Goal: Task Accomplishment & Management: Complete application form

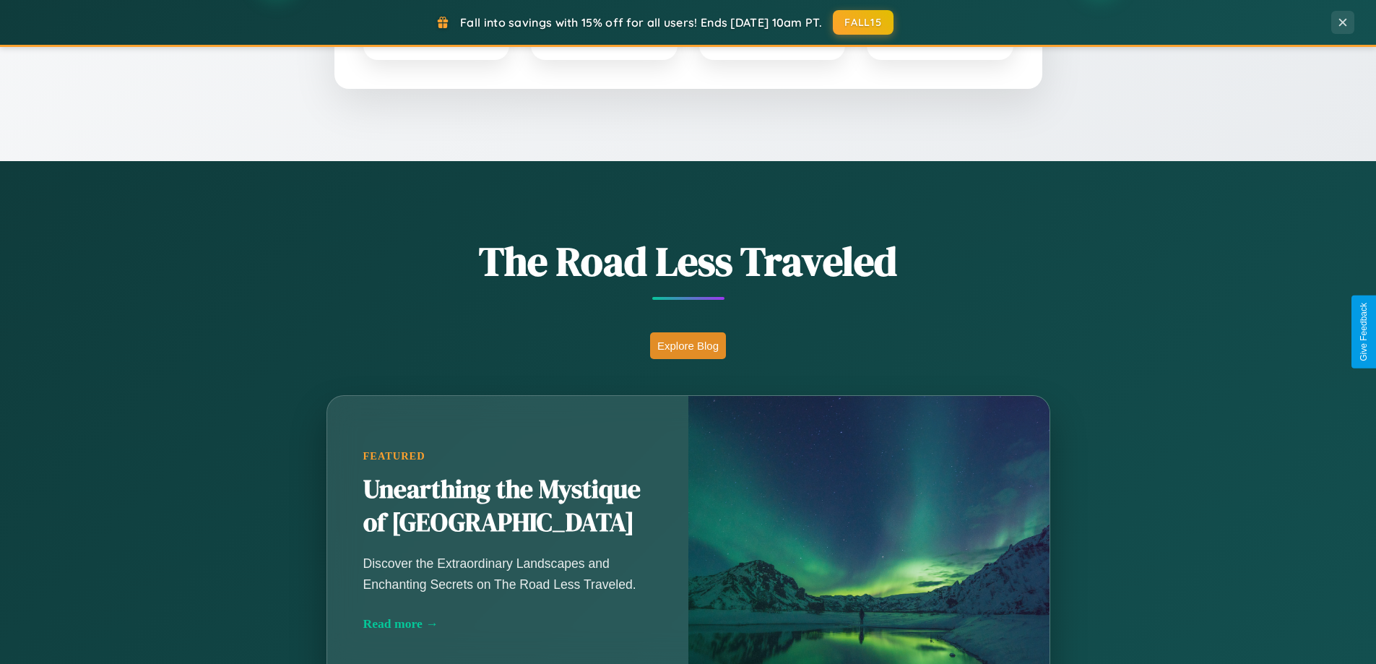
scroll to position [994, 0]
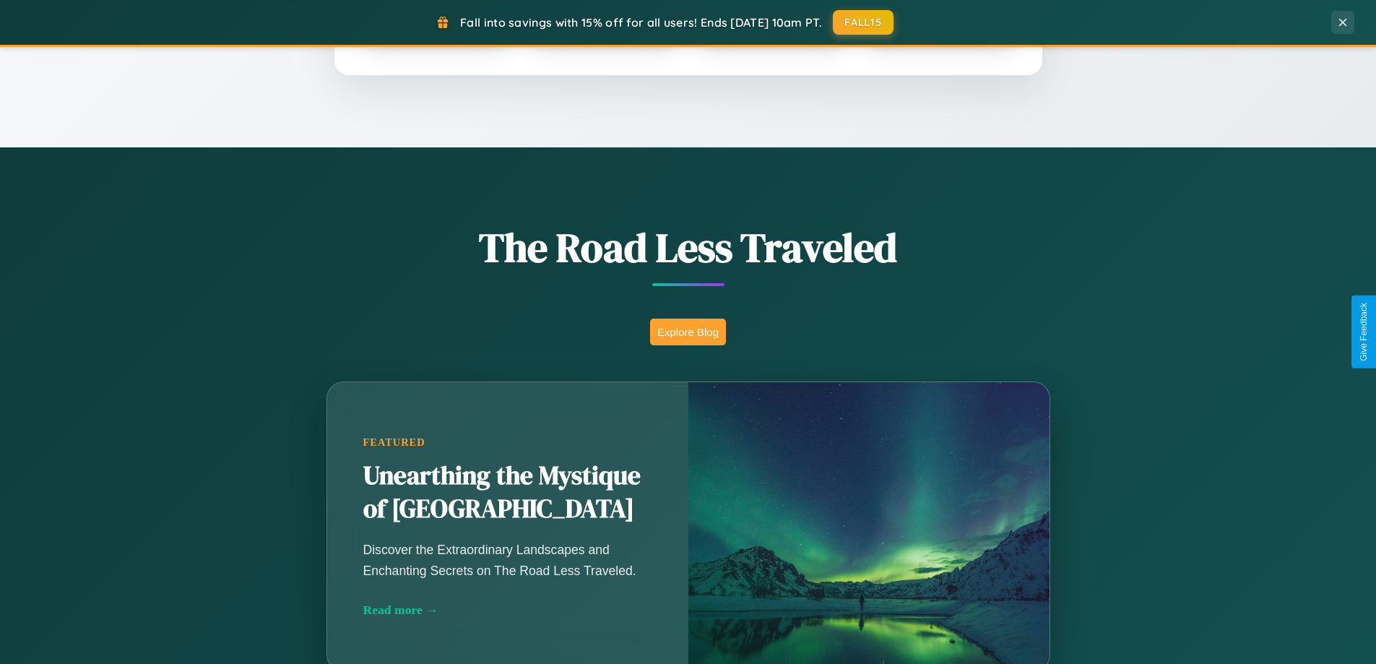
click at [688, 331] on button "Explore Blog" at bounding box center [688, 331] width 76 height 27
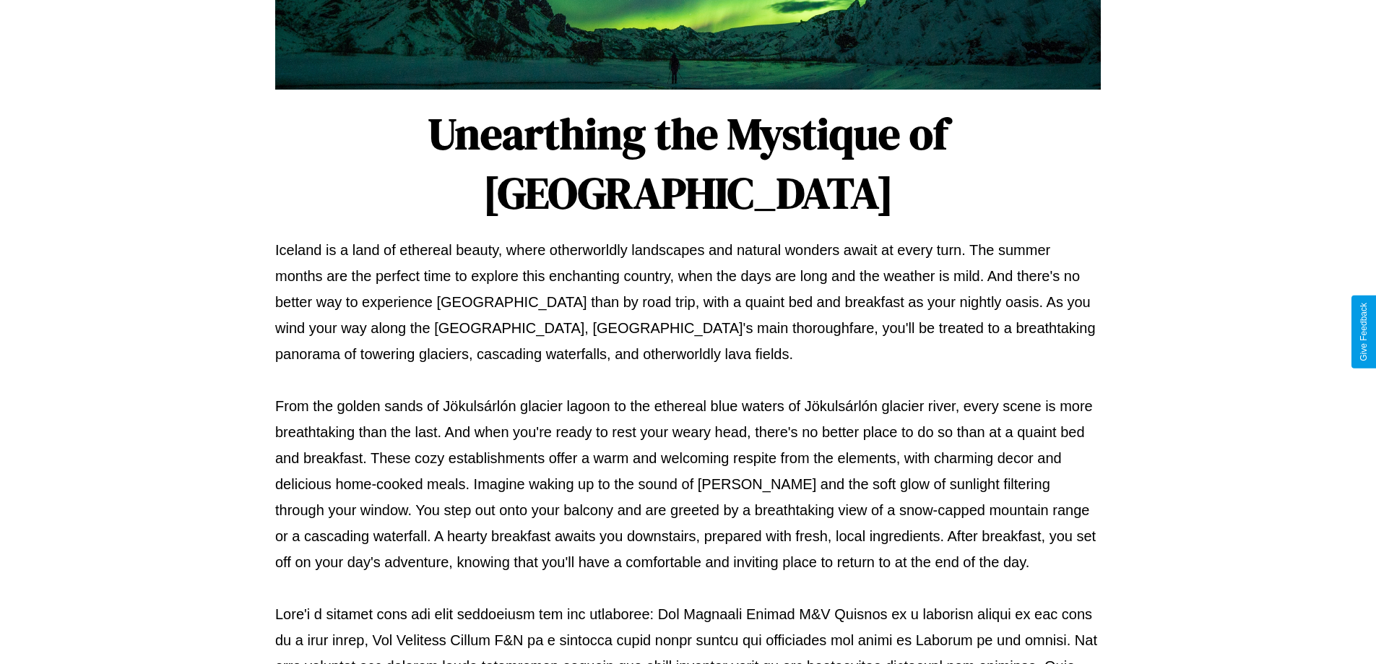
scroll to position [467, 0]
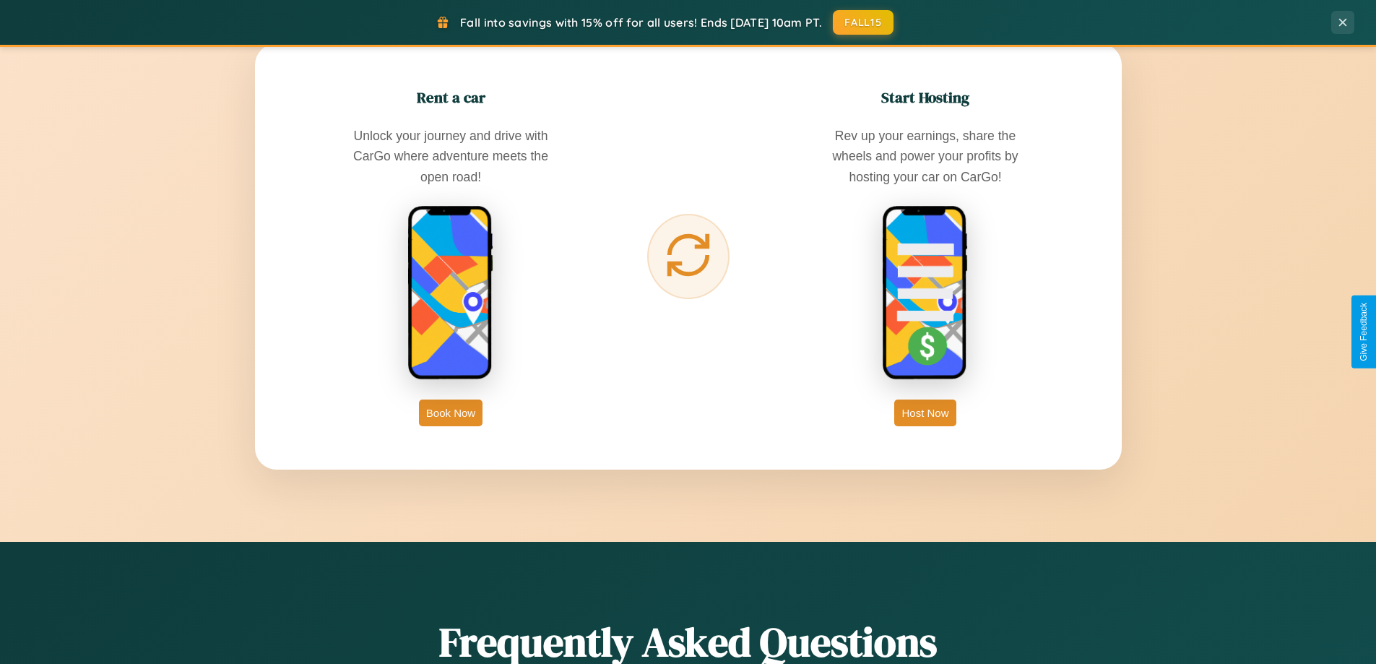
scroll to position [2779, 0]
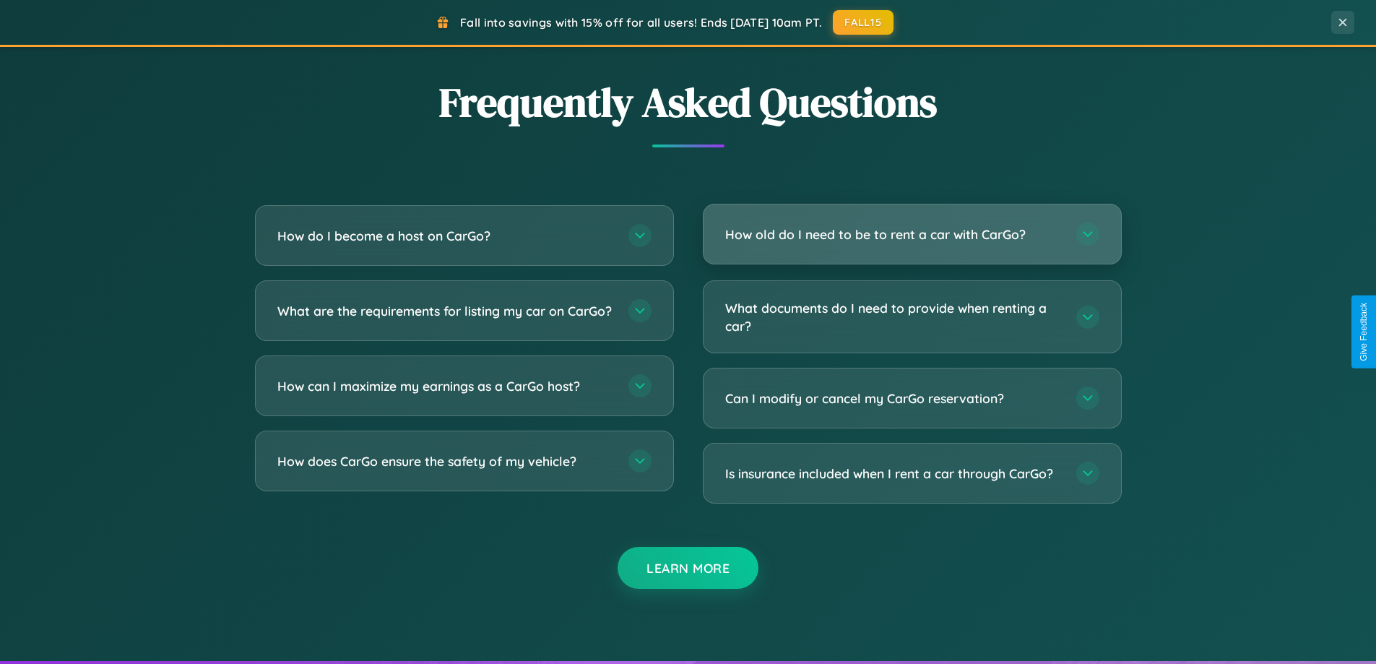
click at [911, 234] on h3 "How old do I need to be to rent a car with CarGo?" at bounding box center [893, 234] width 337 height 18
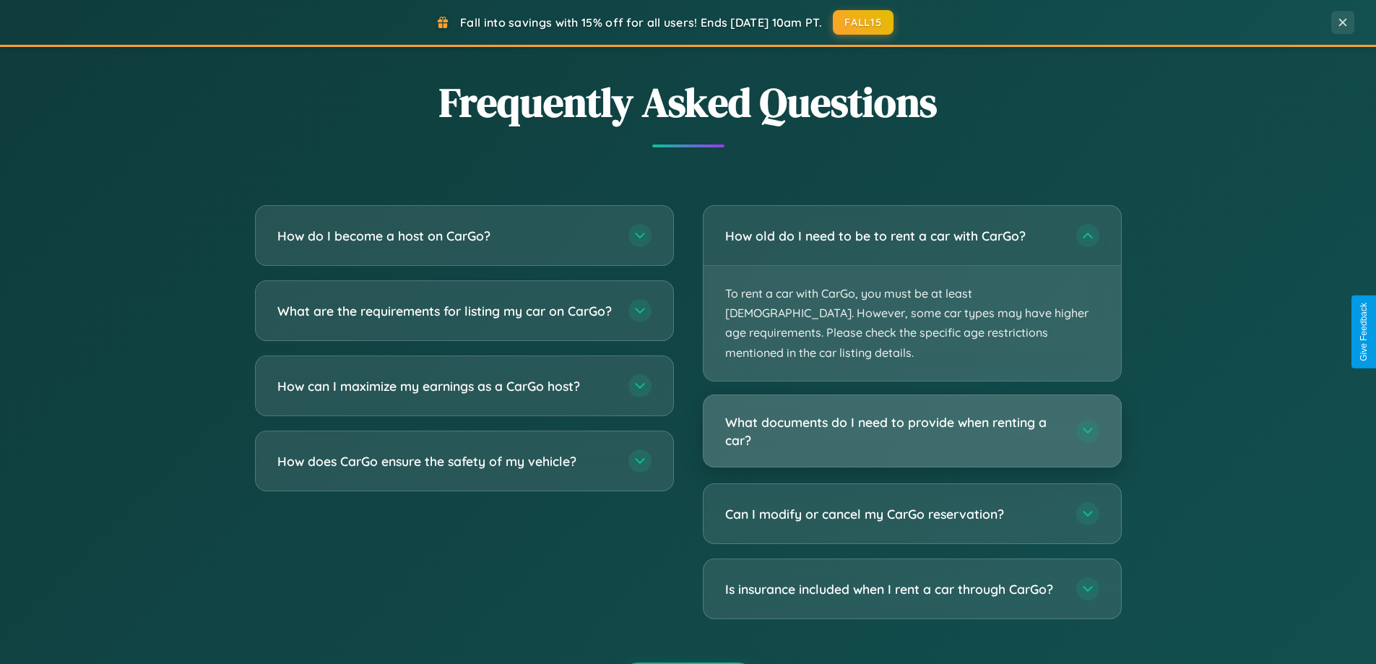
click at [911, 413] on h3 "What documents do I need to provide when renting a car?" at bounding box center [893, 430] width 337 height 35
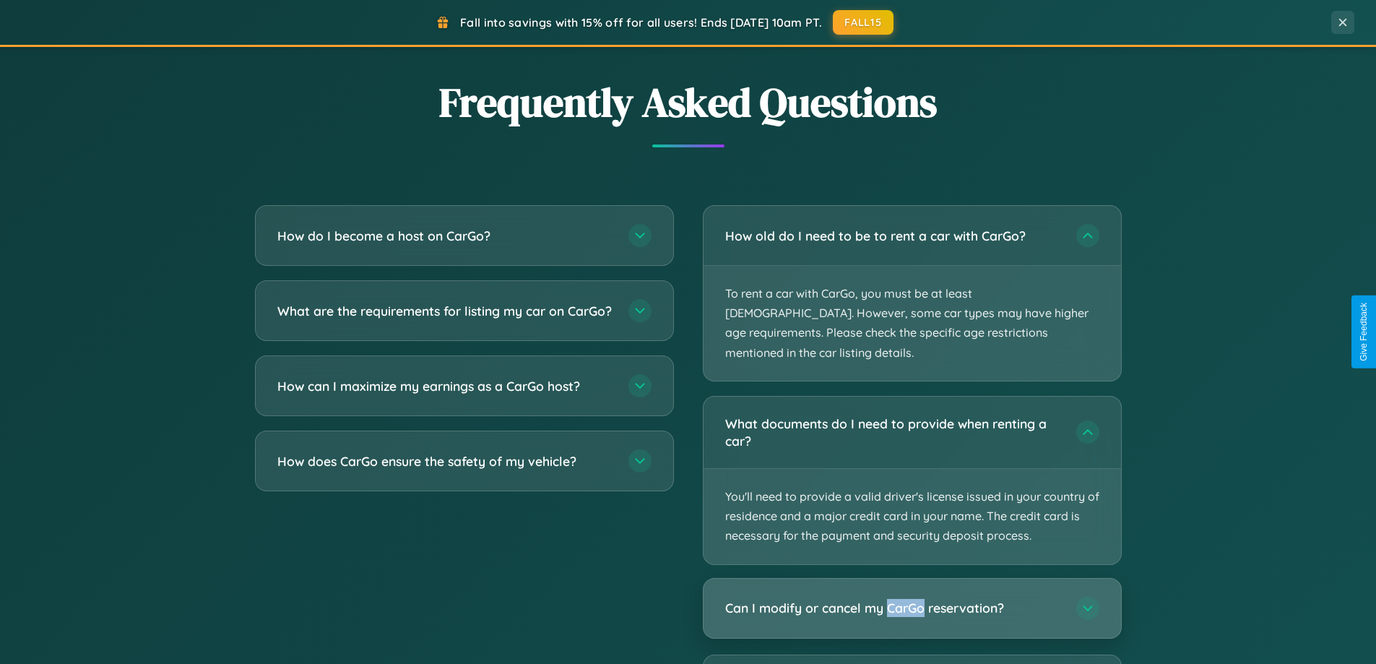
click at [911, 599] on h3 "Can I modify or cancel my CarGo reservation?" at bounding box center [893, 608] width 337 height 18
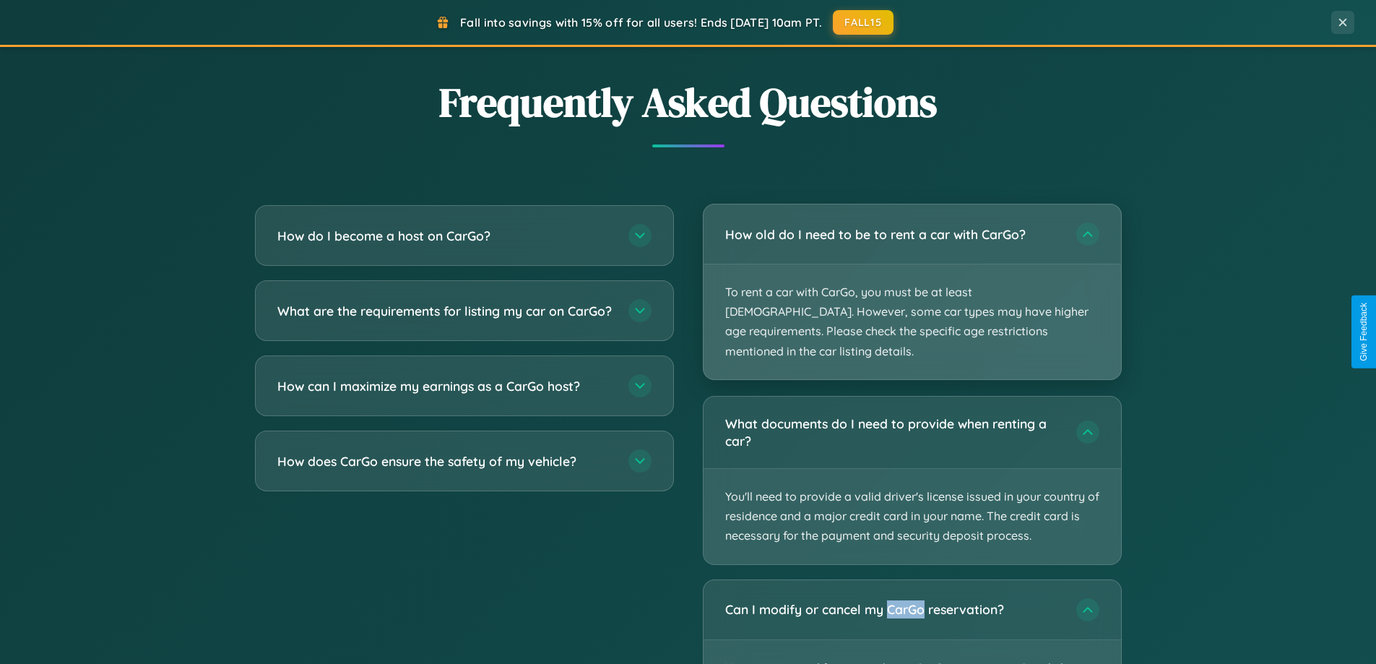
click at [911, 282] on p "To rent a car with CarGo, you must be at least [DEMOGRAPHIC_DATA]. However, som…" at bounding box center [911, 321] width 417 height 115
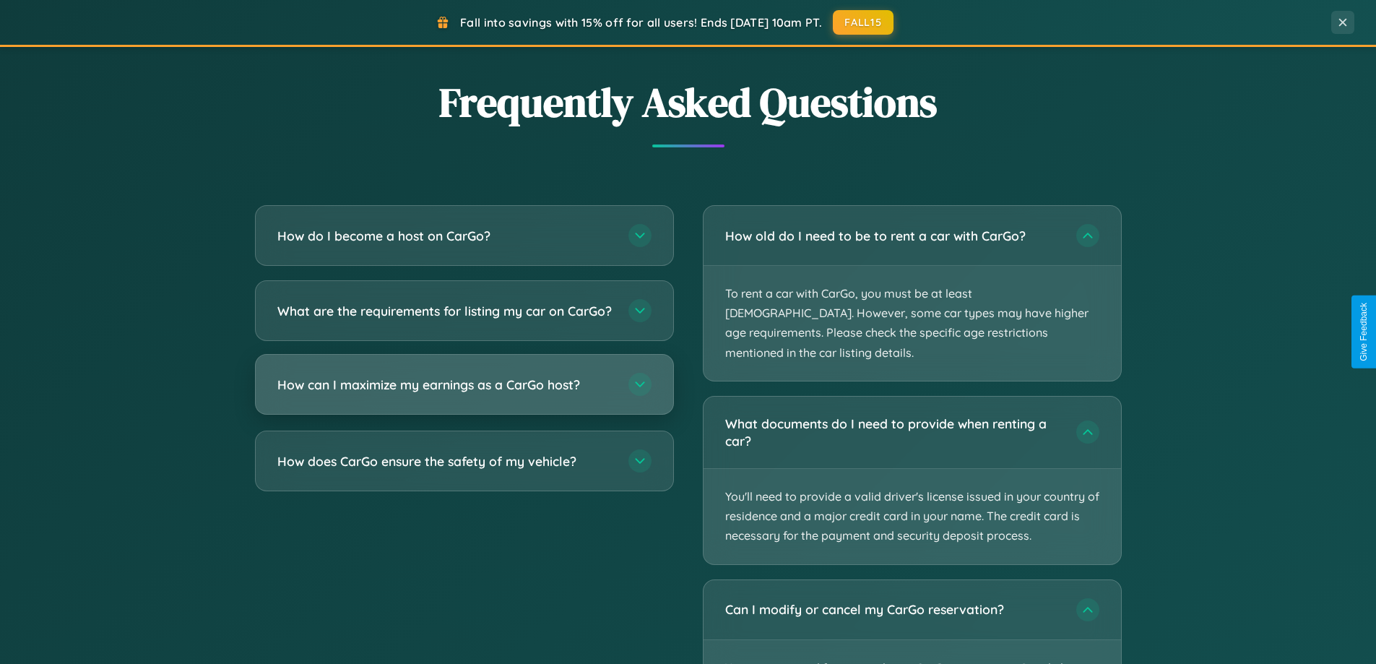
click at [464, 394] on h3 "How can I maximize my earnings as a CarGo host?" at bounding box center [445, 385] width 337 height 18
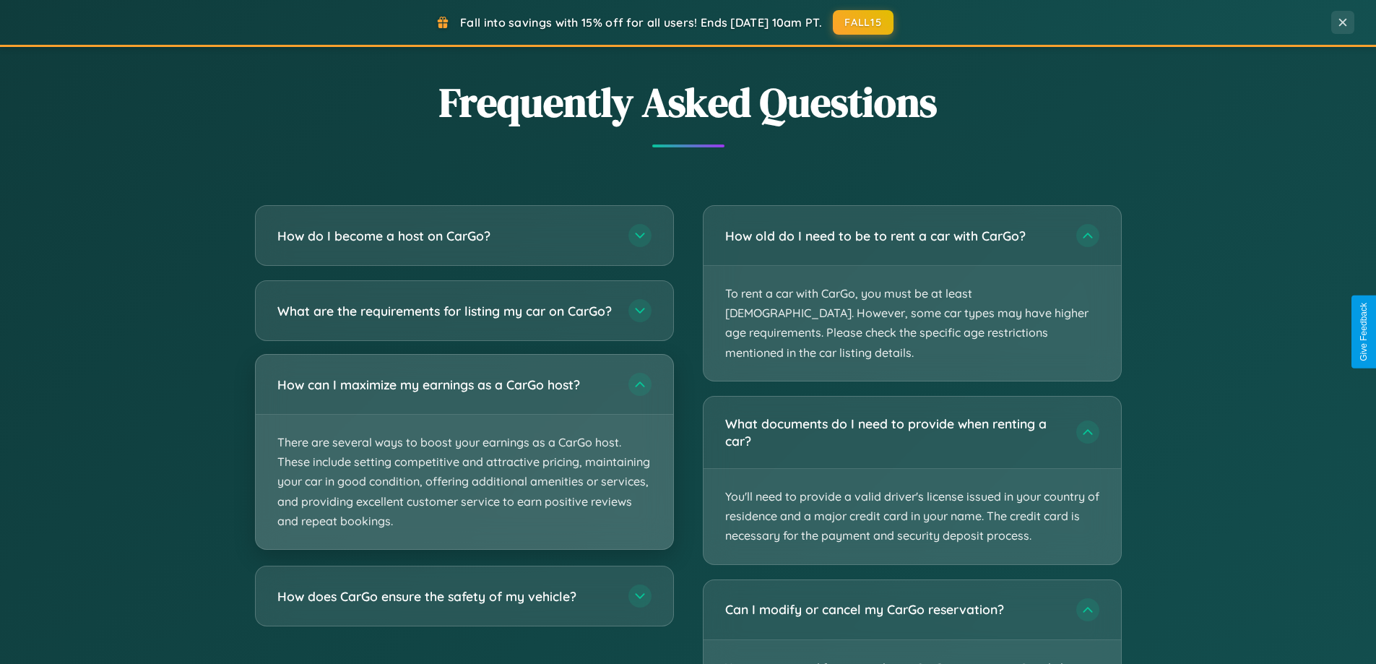
click at [464, 464] on p "There are several ways to boost your earnings as a CarGo host. These include se…" at bounding box center [464, 482] width 417 height 134
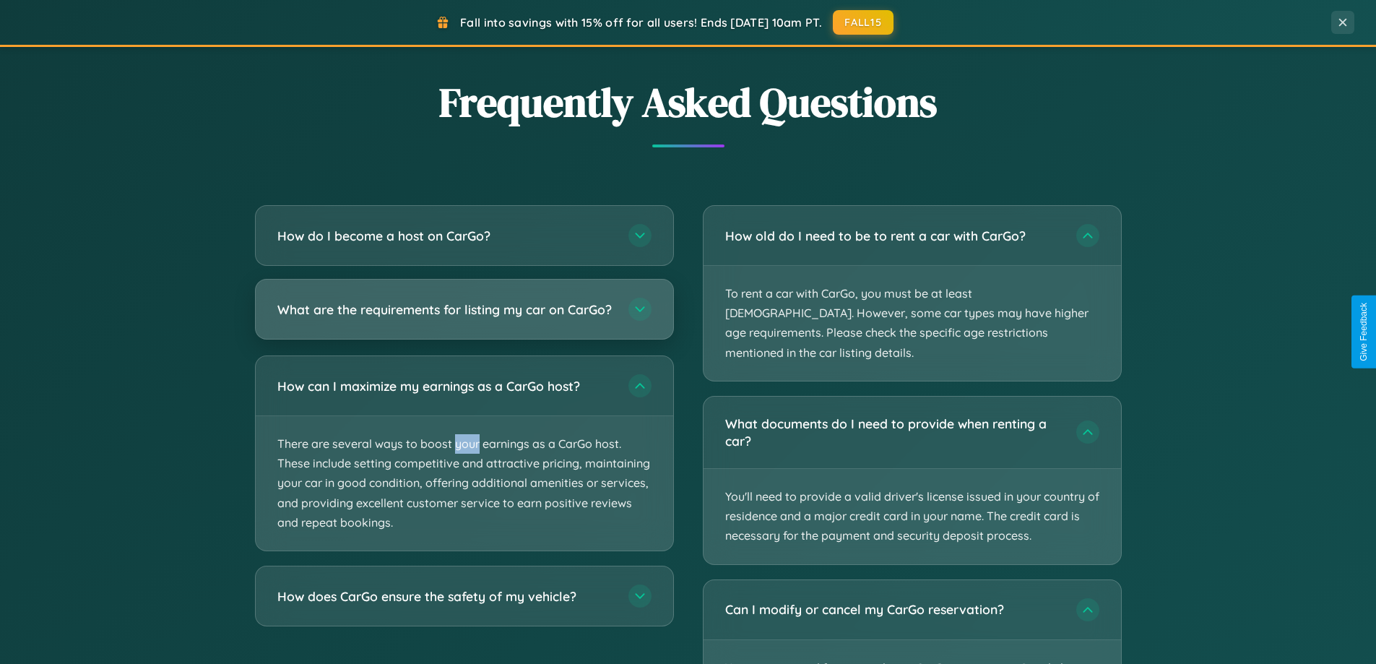
click at [464, 315] on h3 "What are the requirements for listing my car on CarGo?" at bounding box center [445, 309] width 337 height 18
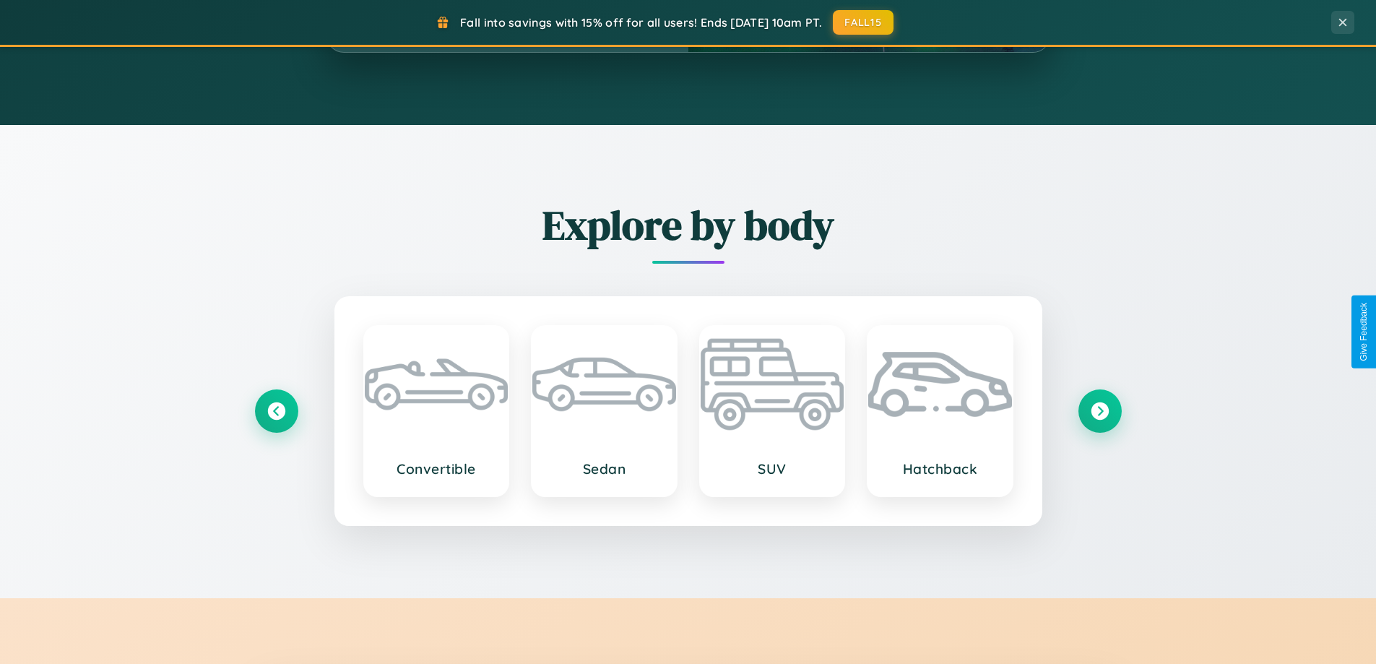
scroll to position [623, 0]
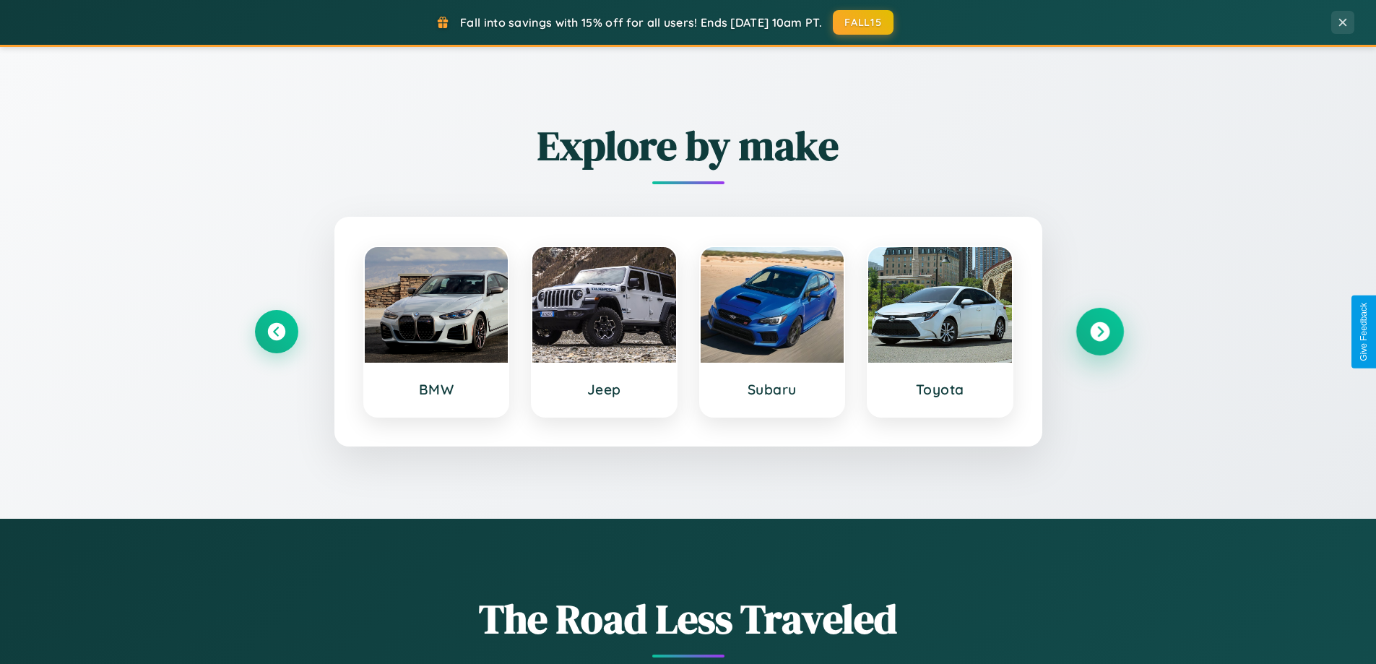
click at [1099, 331] on icon at bounding box center [1099, 331] width 19 height 19
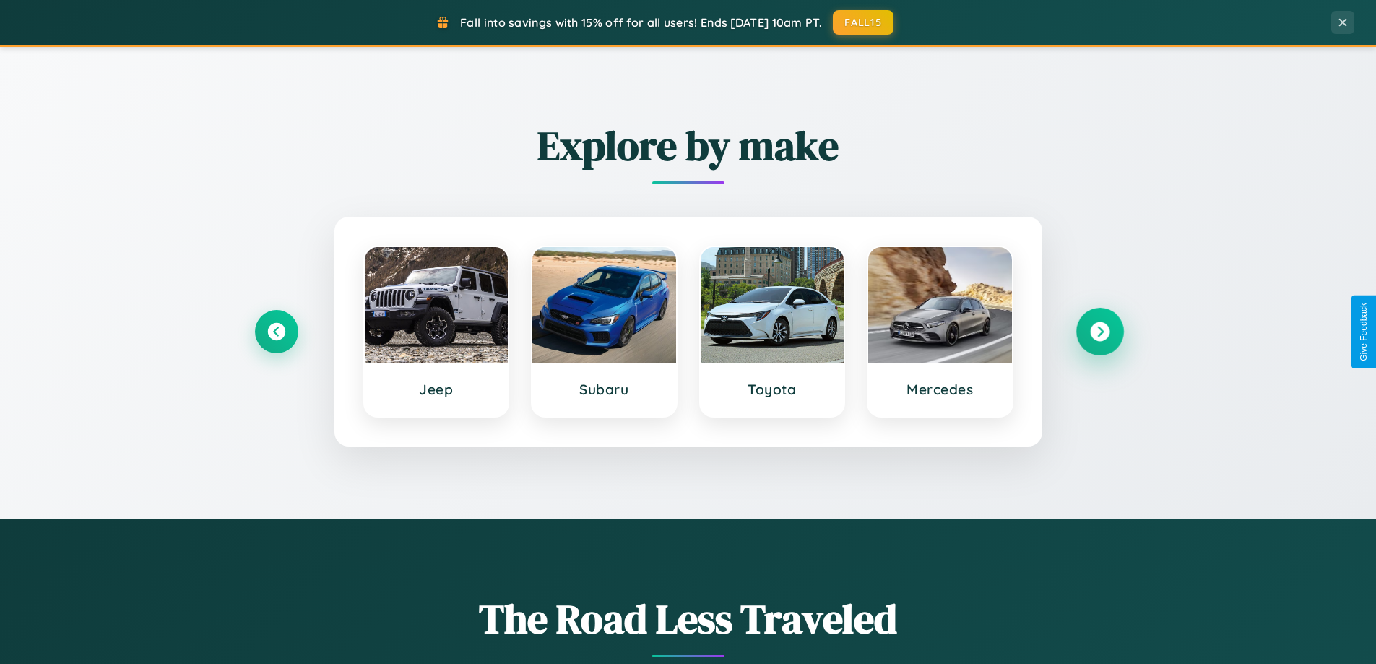
click at [1099, 331] on icon at bounding box center [1099, 331] width 19 height 19
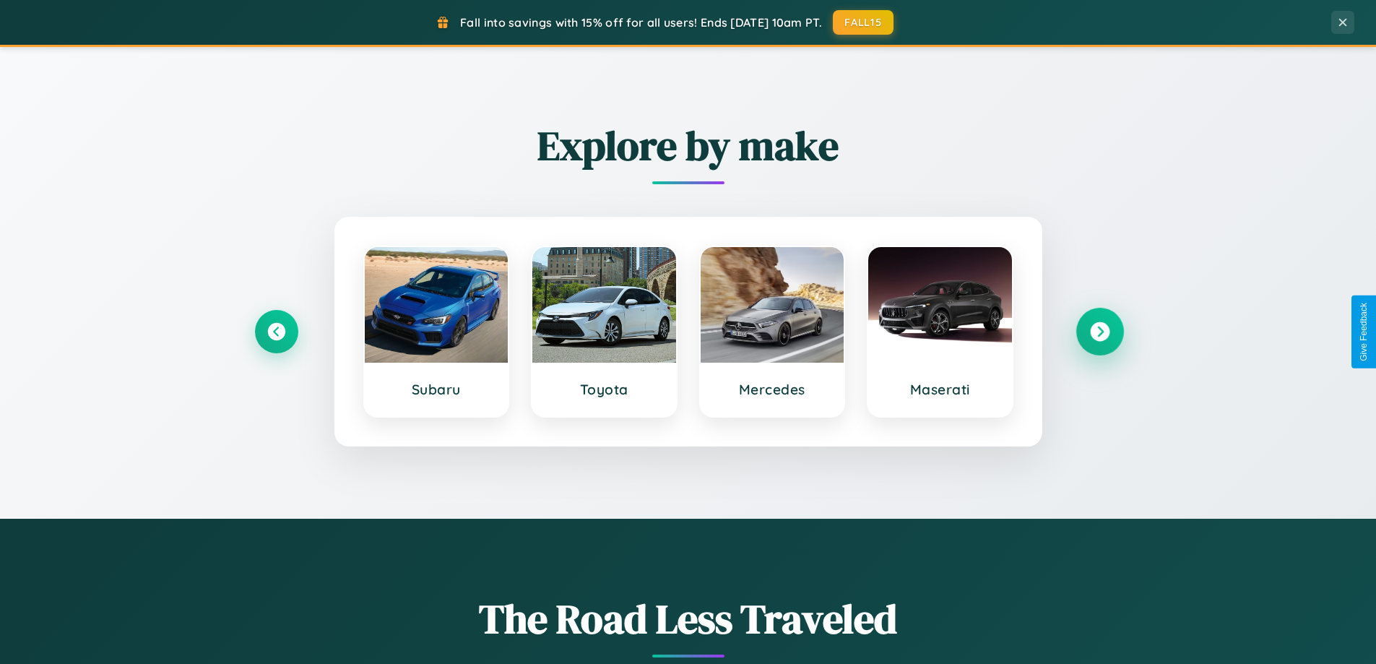
click at [1099, 331] on icon at bounding box center [1099, 331] width 19 height 19
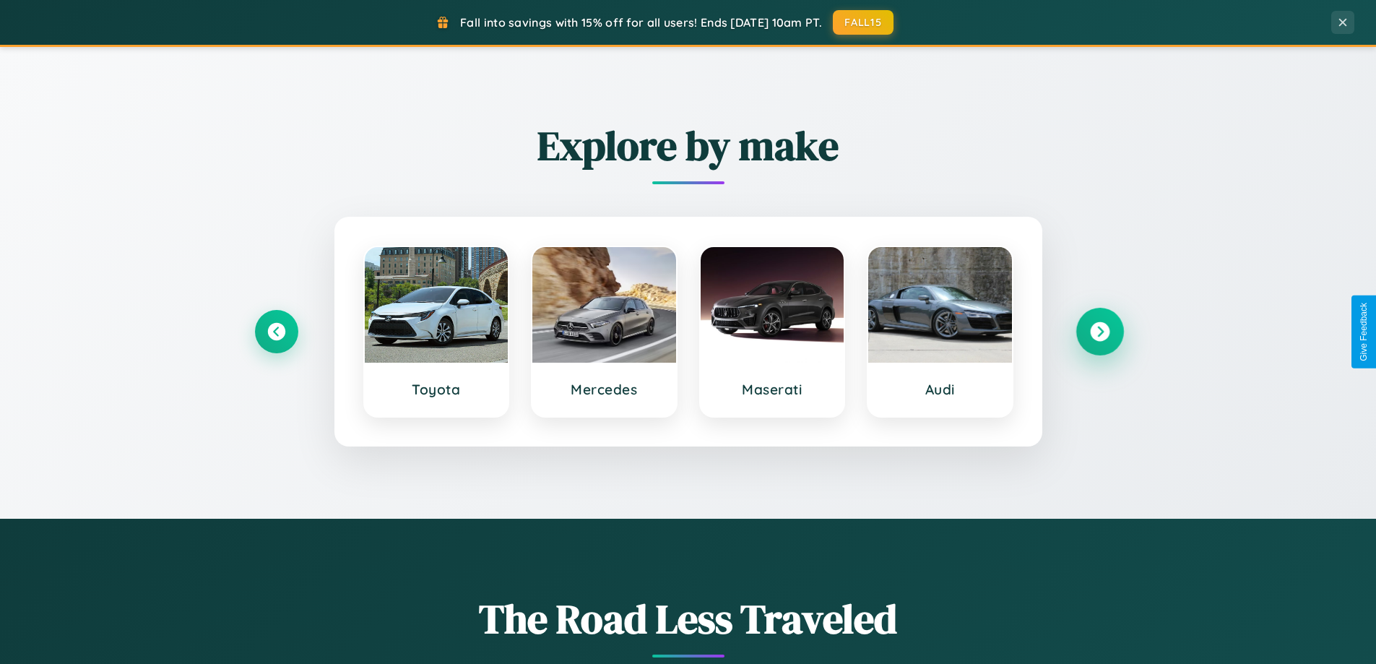
click at [1099, 331] on icon at bounding box center [1099, 331] width 19 height 19
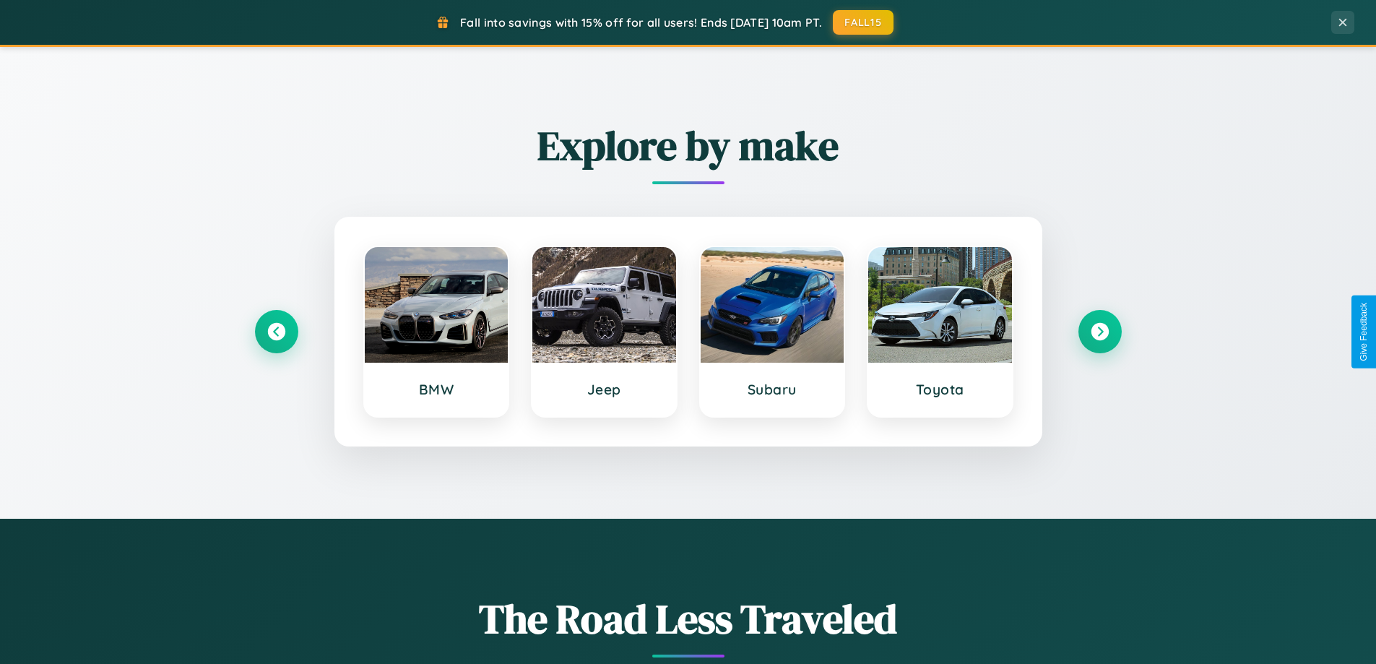
scroll to position [0, 0]
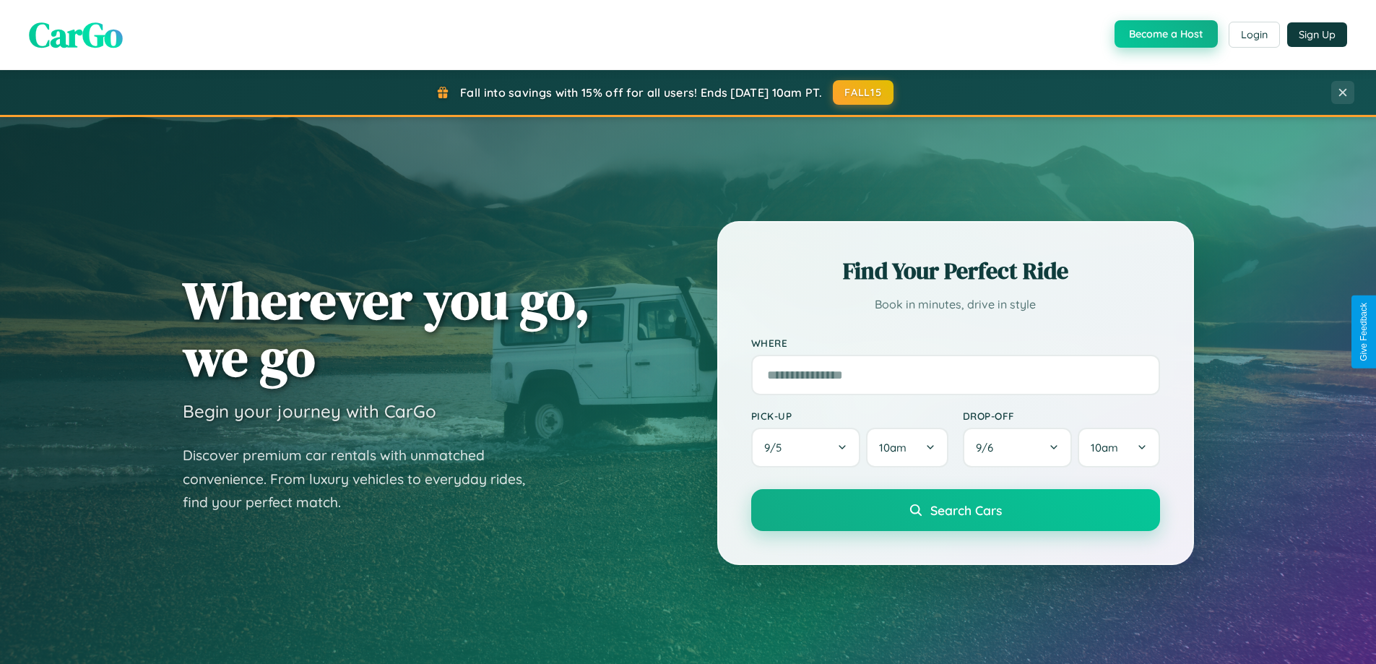
click at [1164, 34] on button "Become a Host" at bounding box center [1165, 33] width 103 height 27
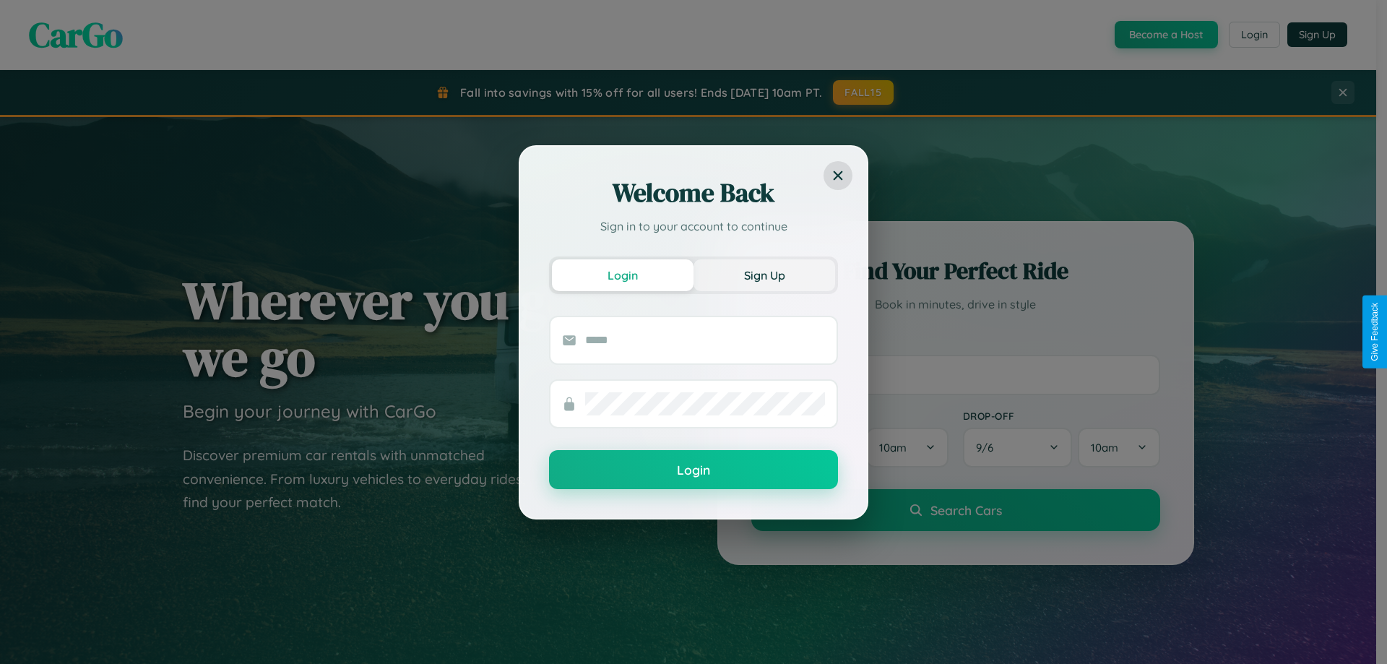
click at [764, 274] on button "Sign Up" at bounding box center [764, 275] width 142 height 32
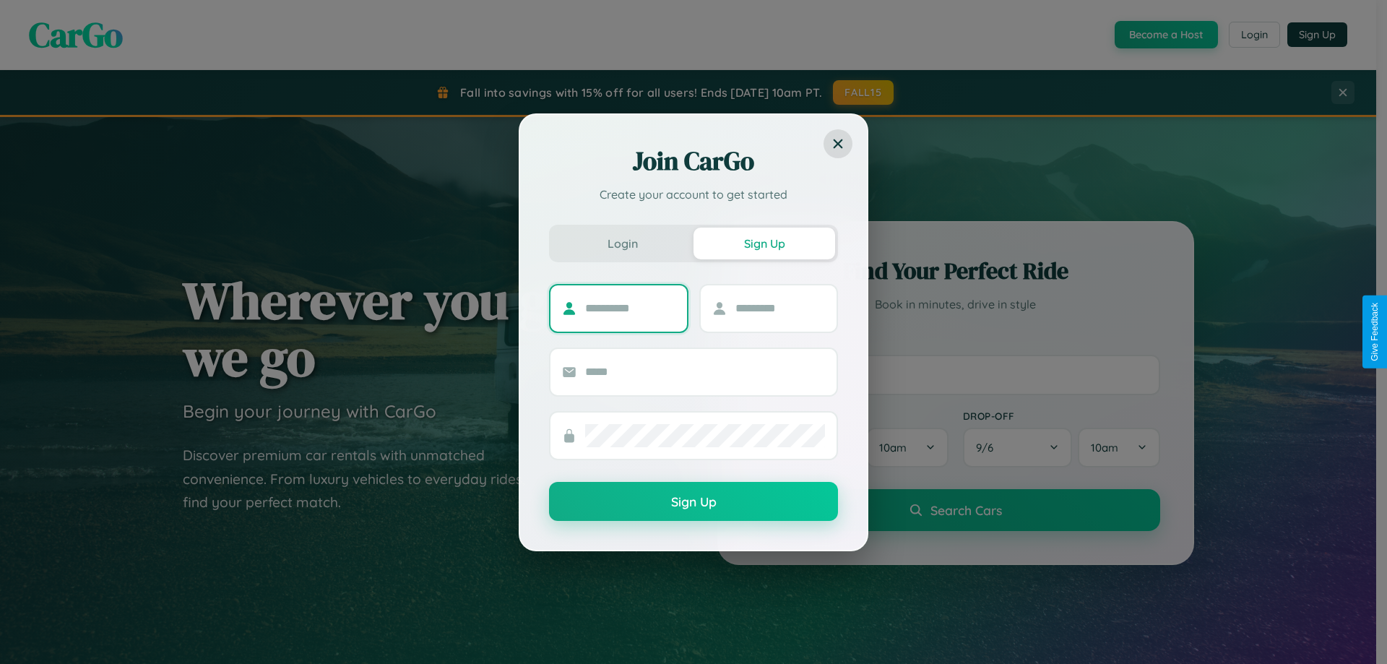
click at [630, 308] on input "text" at bounding box center [630, 308] width 90 height 23
type input "*****"
click at [779, 308] on input "text" at bounding box center [780, 308] width 90 height 23
type input "*****"
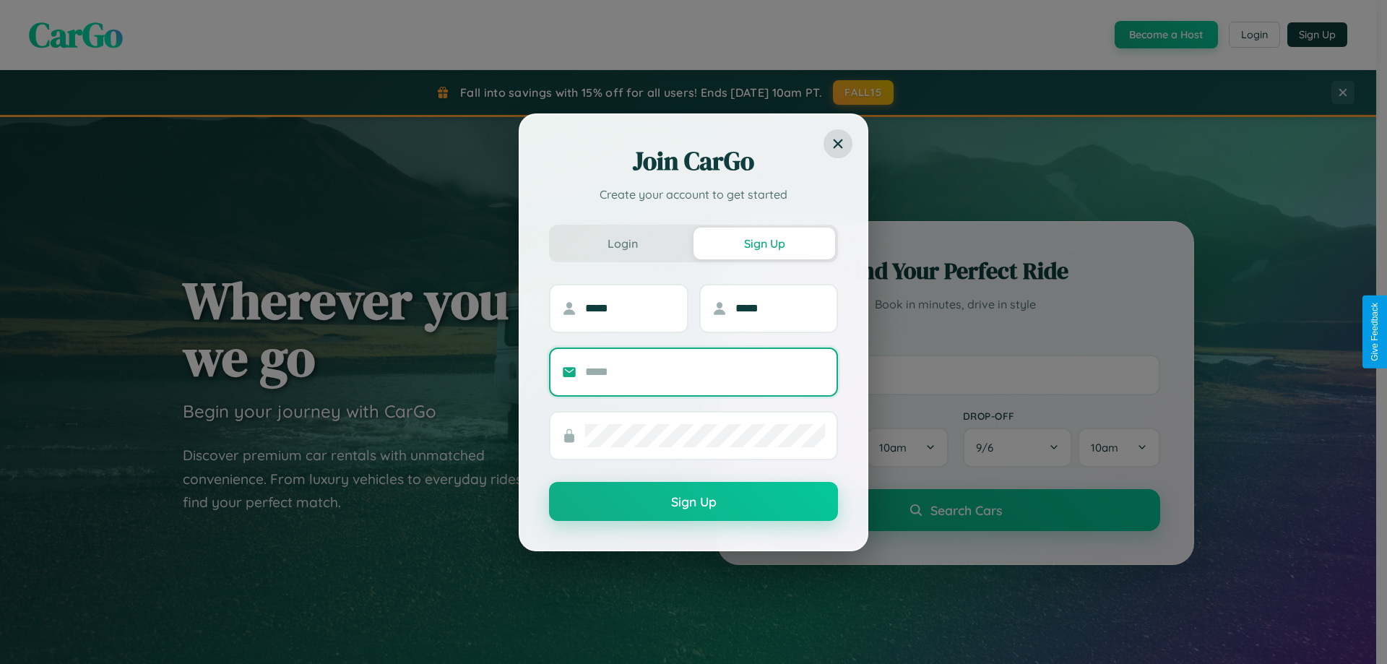
click at [705, 371] on input "text" at bounding box center [705, 371] width 240 height 23
type input "**********"
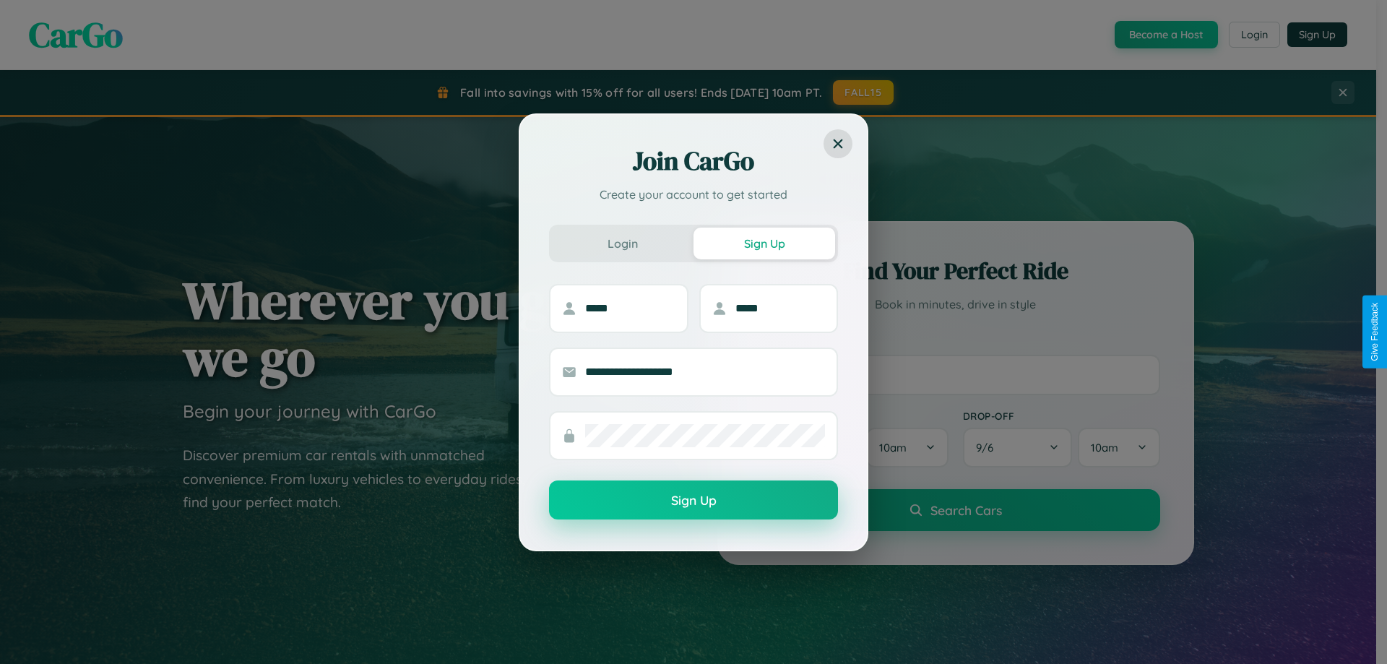
click at [693, 500] on button "Sign Up" at bounding box center [693, 499] width 289 height 39
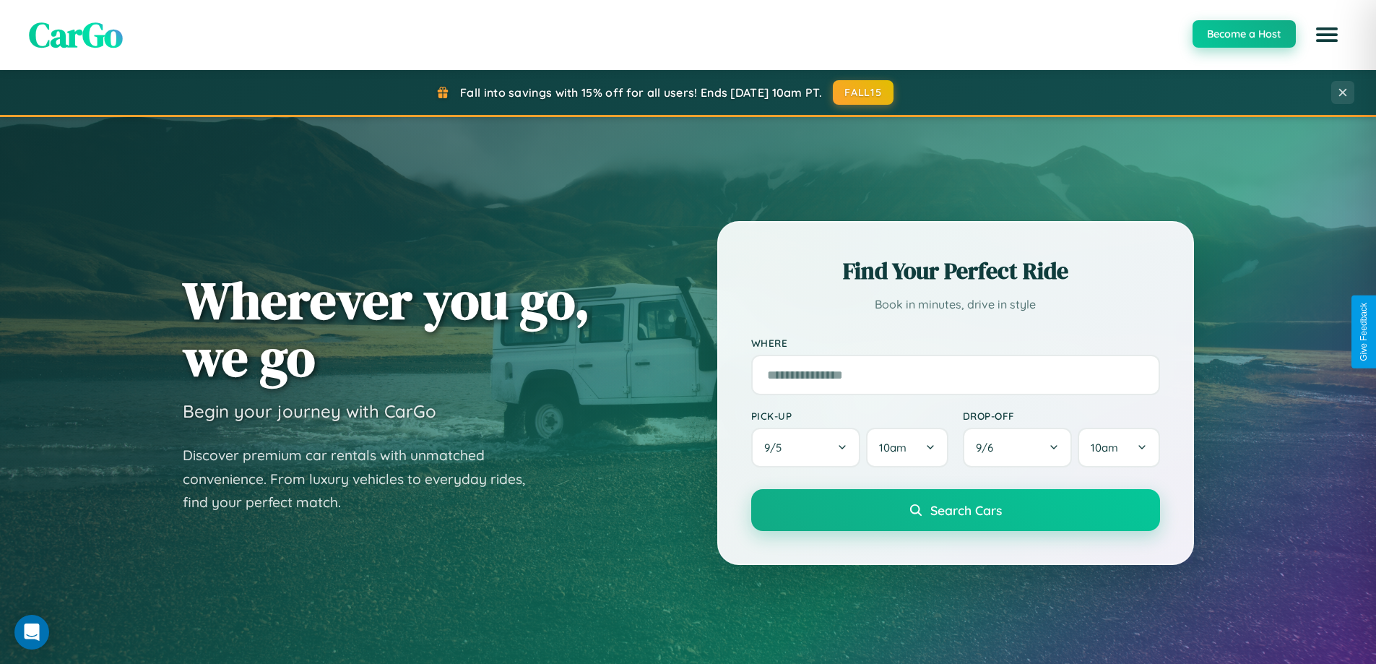
click at [1243, 35] on button "Become a Host" at bounding box center [1243, 33] width 103 height 27
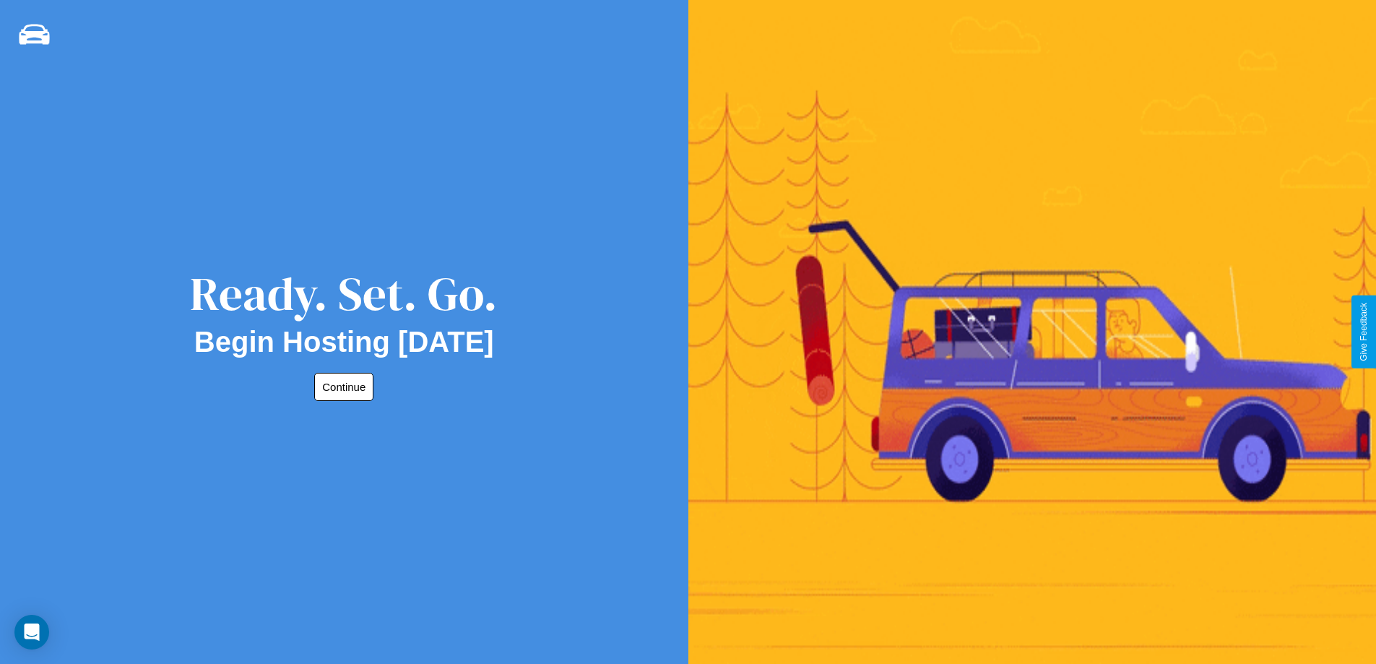
click at [341, 386] on button "Continue" at bounding box center [343, 387] width 59 height 28
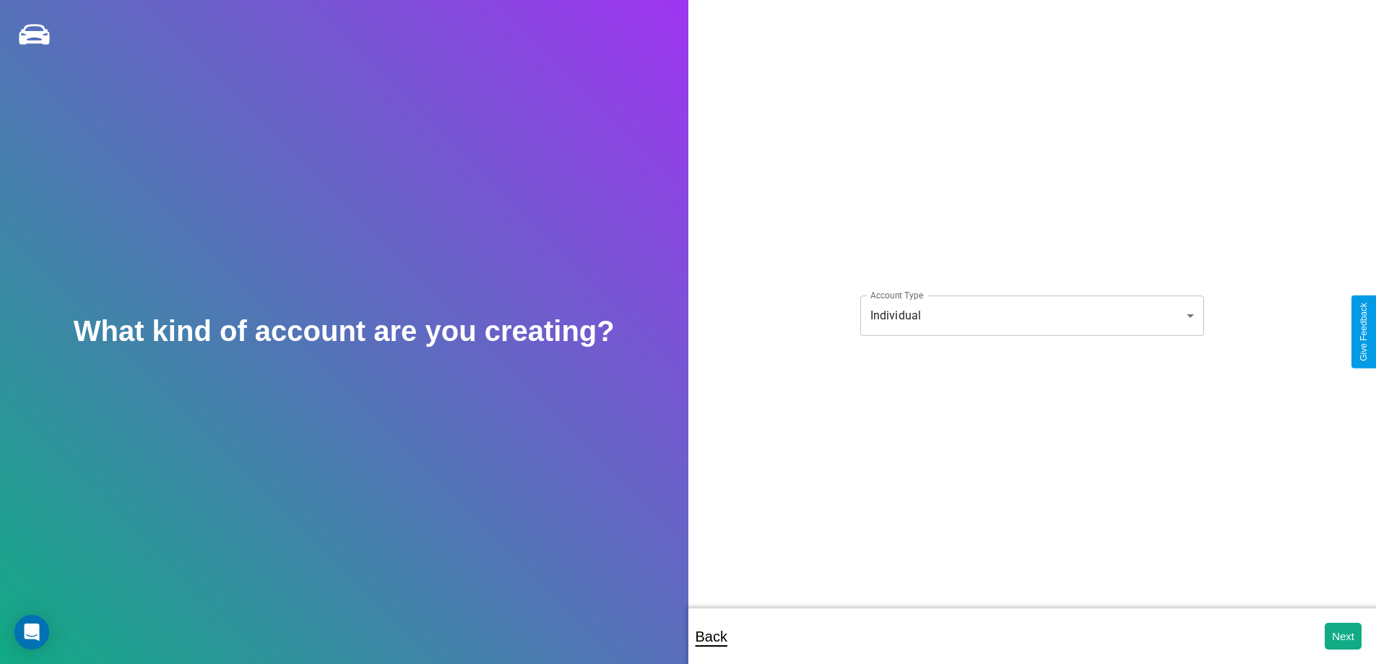
click at [1031, 315] on body "**********" at bounding box center [688, 341] width 1376 height 683
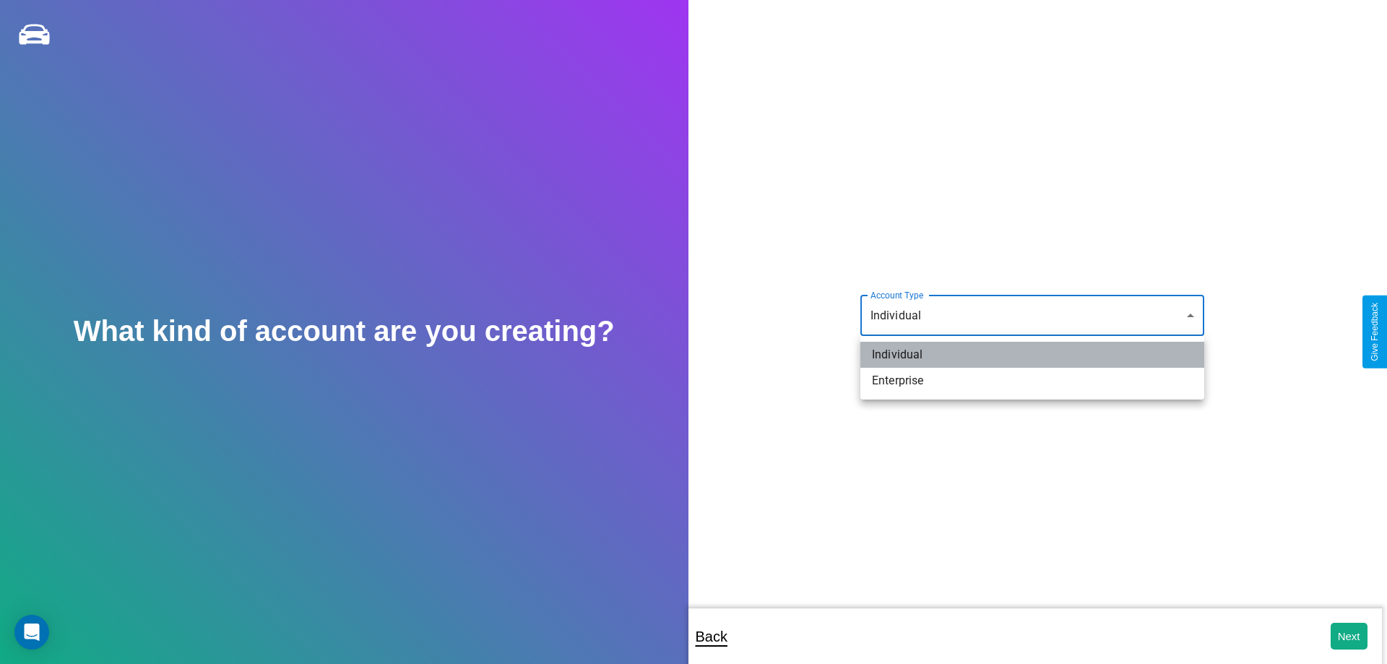
click at [1032, 355] on li "Individual" at bounding box center [1032, 355] width 344 height 26
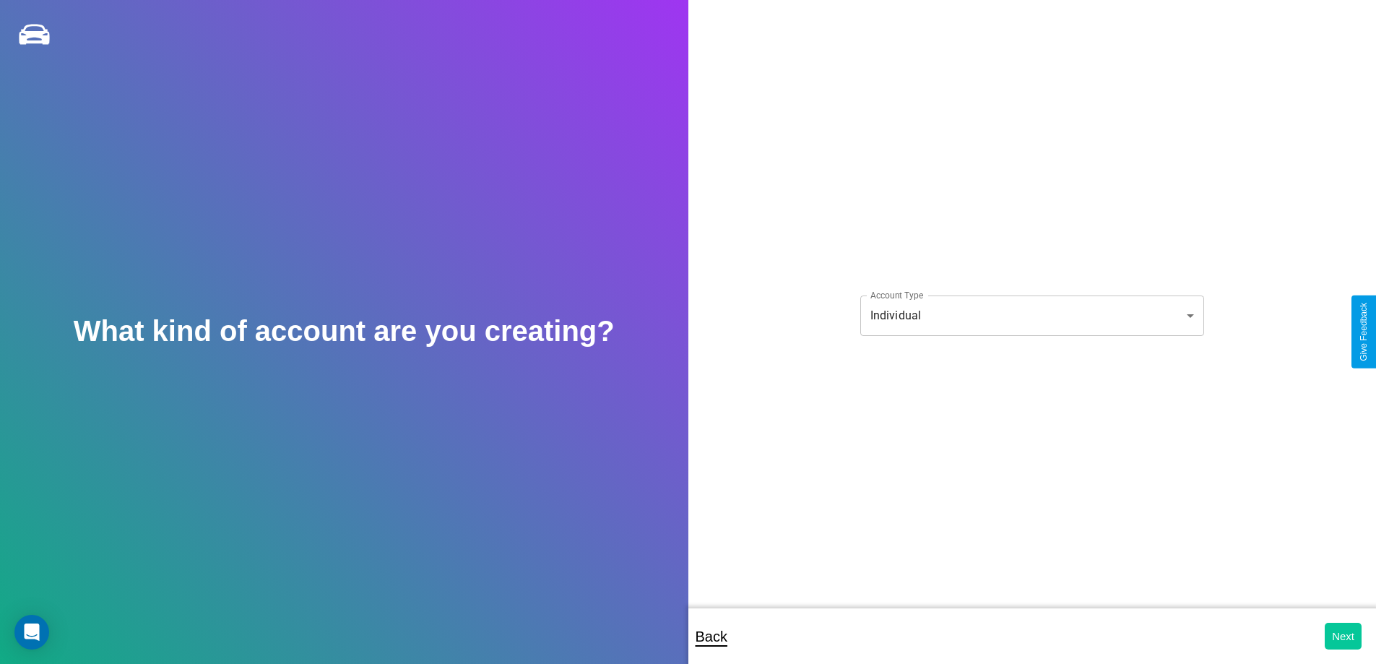
click at [1343, 636] on button "Next" at bounding box center [1342, 636] width 37 height 27
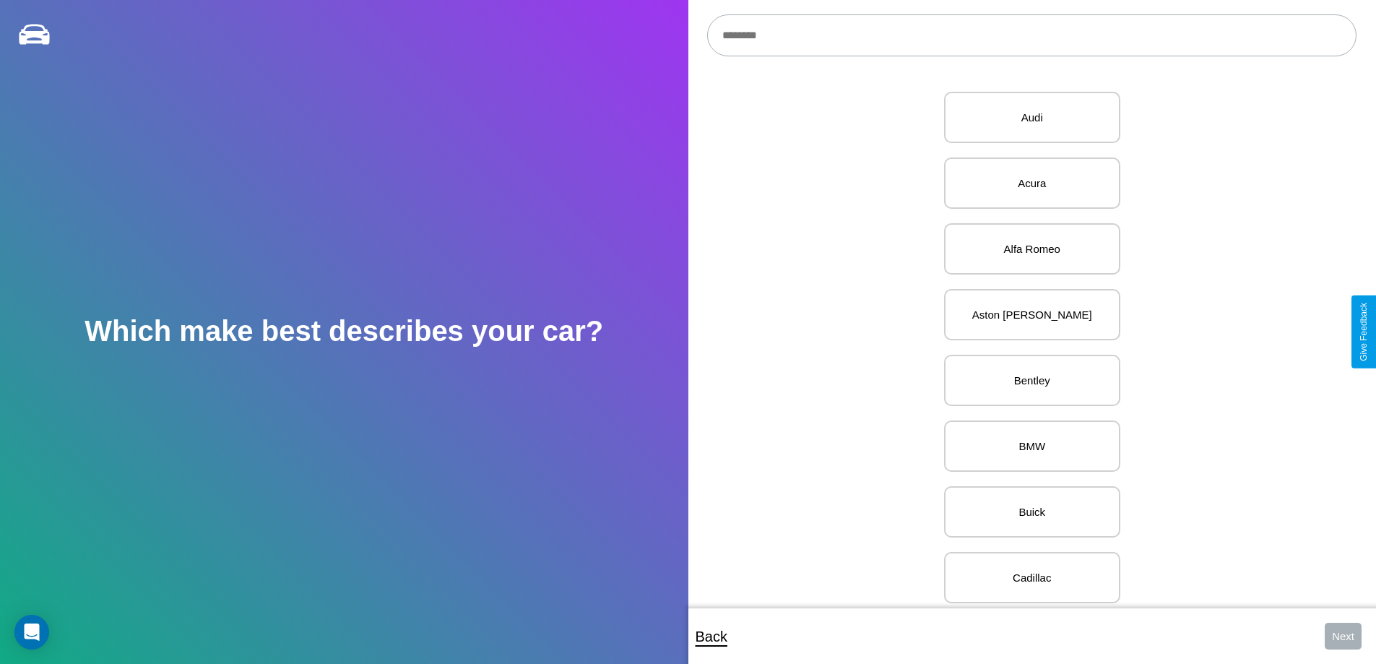
click at [1031, 35] on input "text" at bounding box center [1031, 35] width 649 height 42
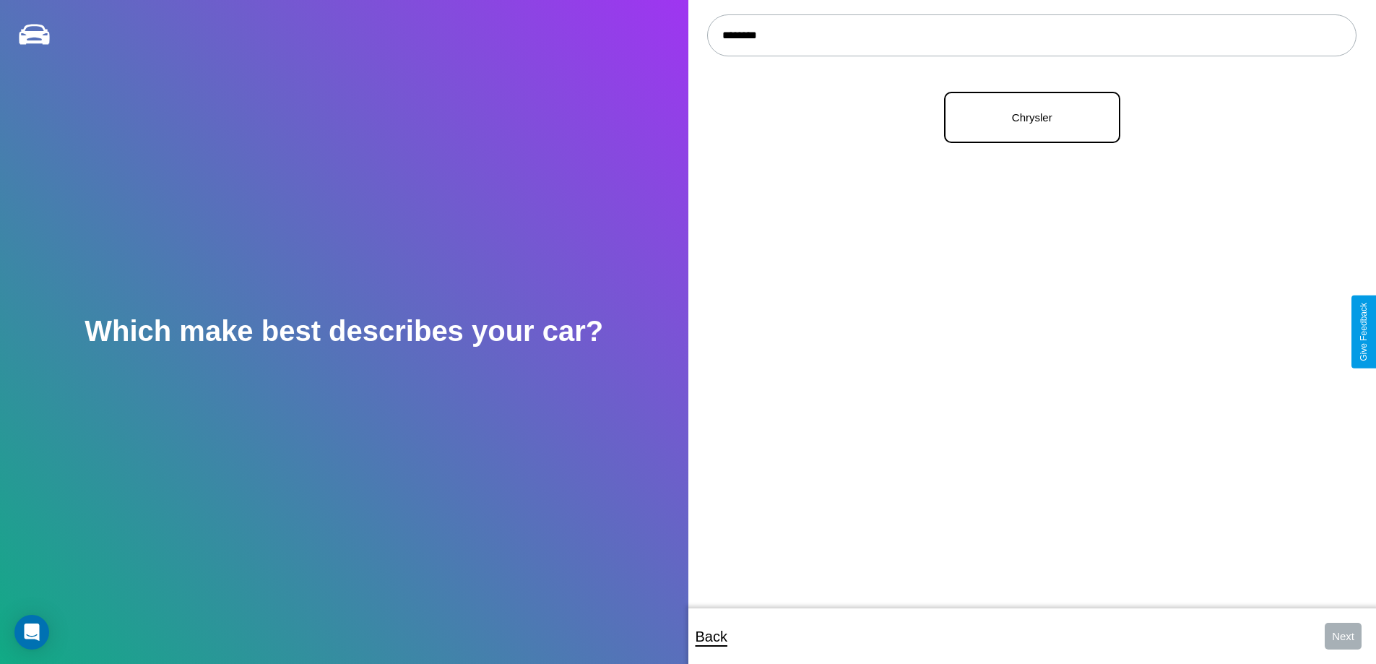
type input "********"
click at [1026, 118] on p "Chrysler" at bounding box center [1032, 117] width 144 height 19
click at [1343, 636] on button "Next" at bounding box center [1342, 636] width 37 height 27
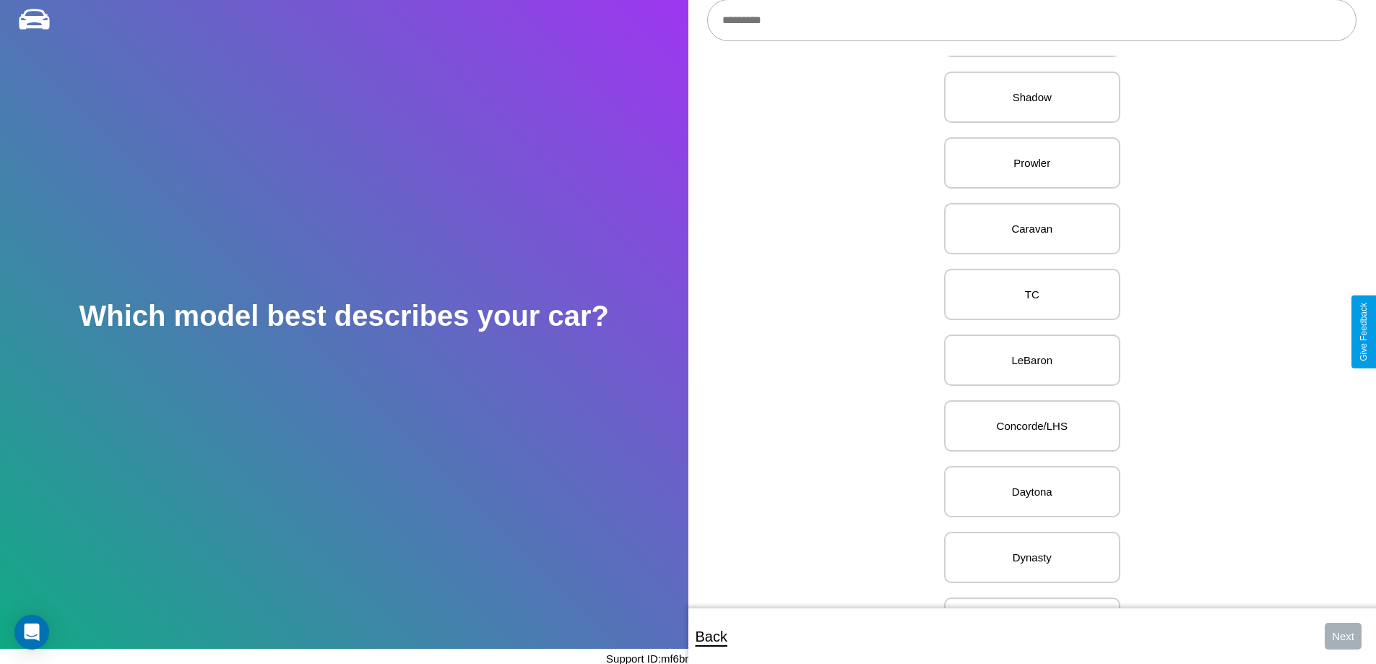
scroll to position [1283, 0]
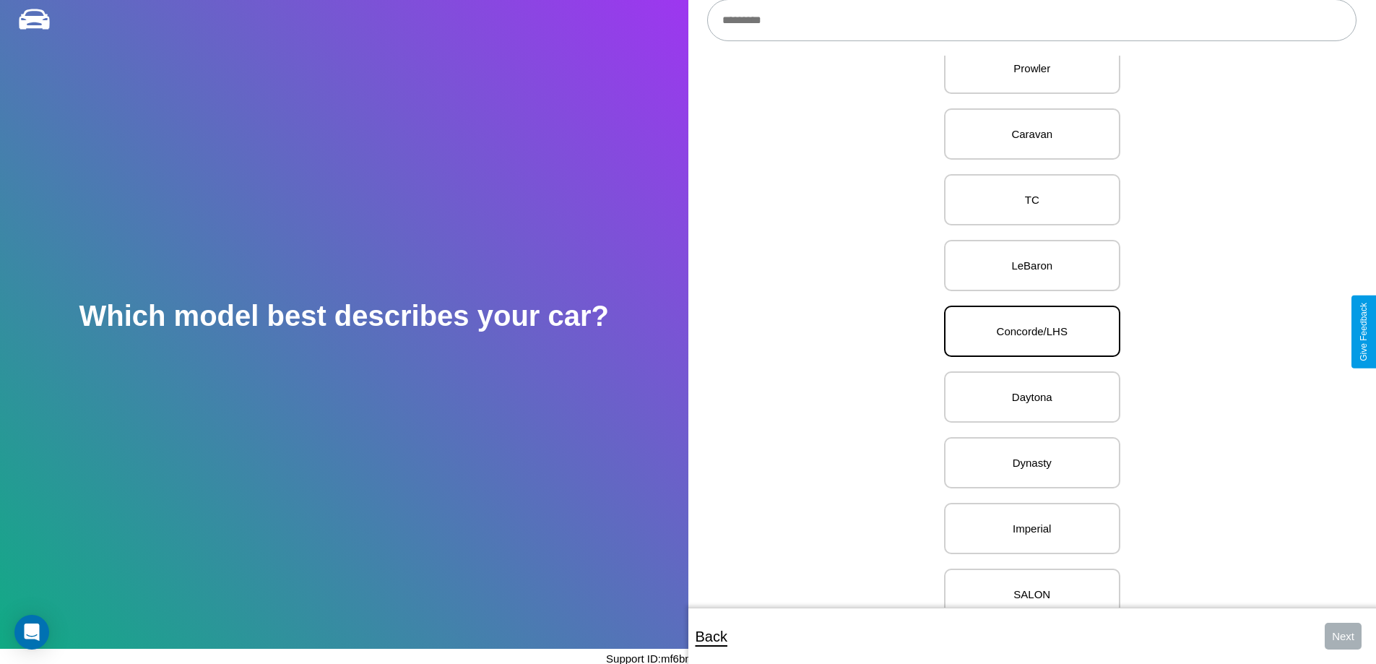
click at [1026, 331] on p "Concorde/LHS" at bounding box center [1032, 330] width 144 height 19
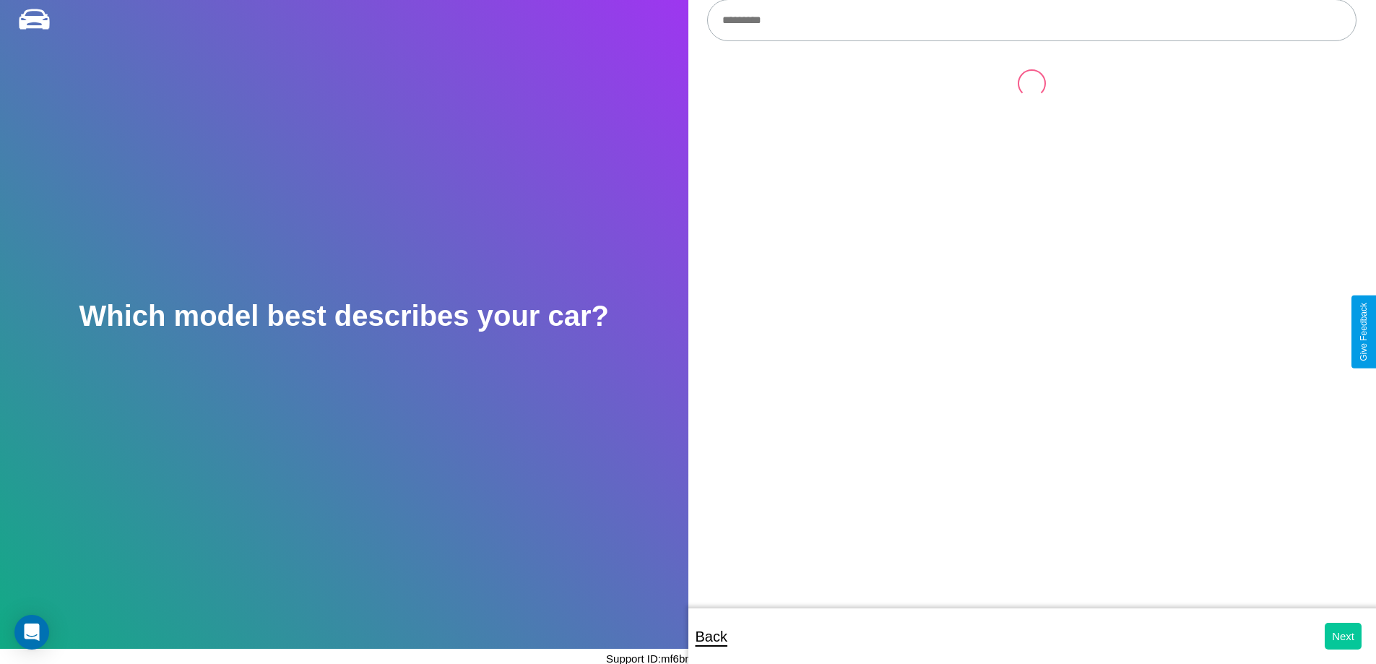
scroll to position [0, 0]
click at [1343, 636] on button "Next" at bounding box center [1342, 636] width 37 height 27
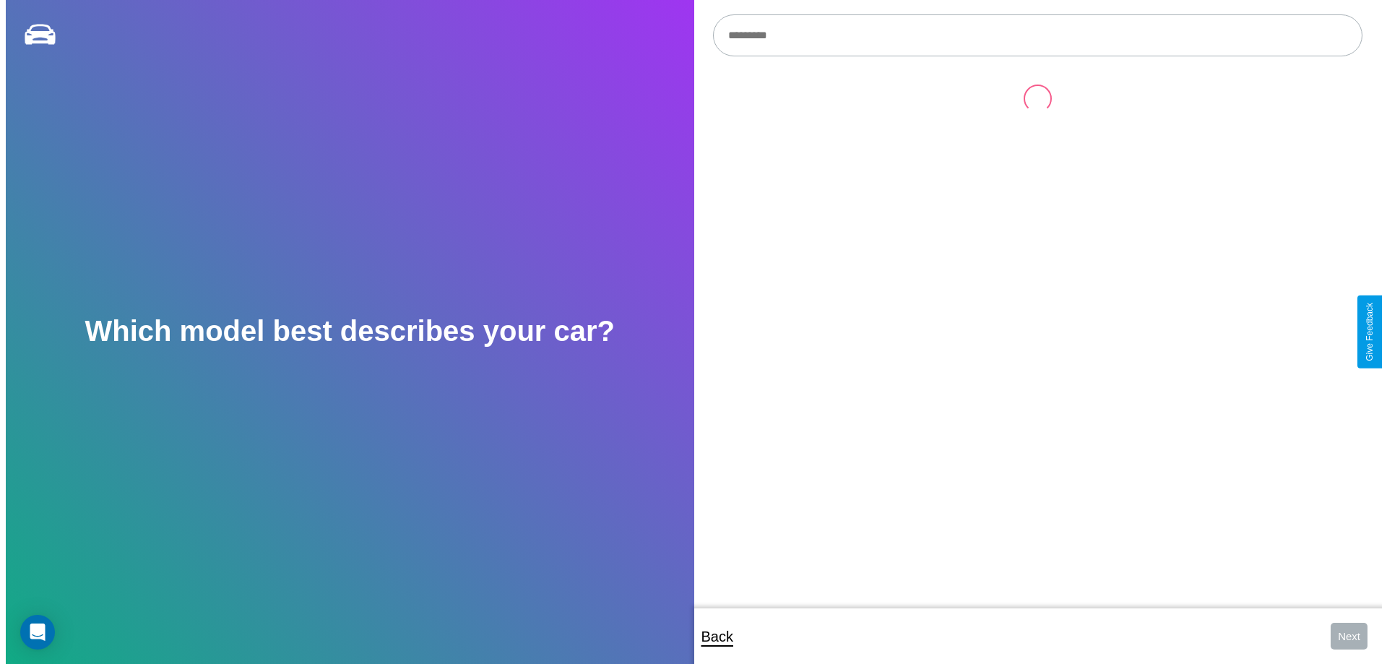
scroll to position [15, 0]
